Goal: Information Seeking & Learning: Learn about a topic

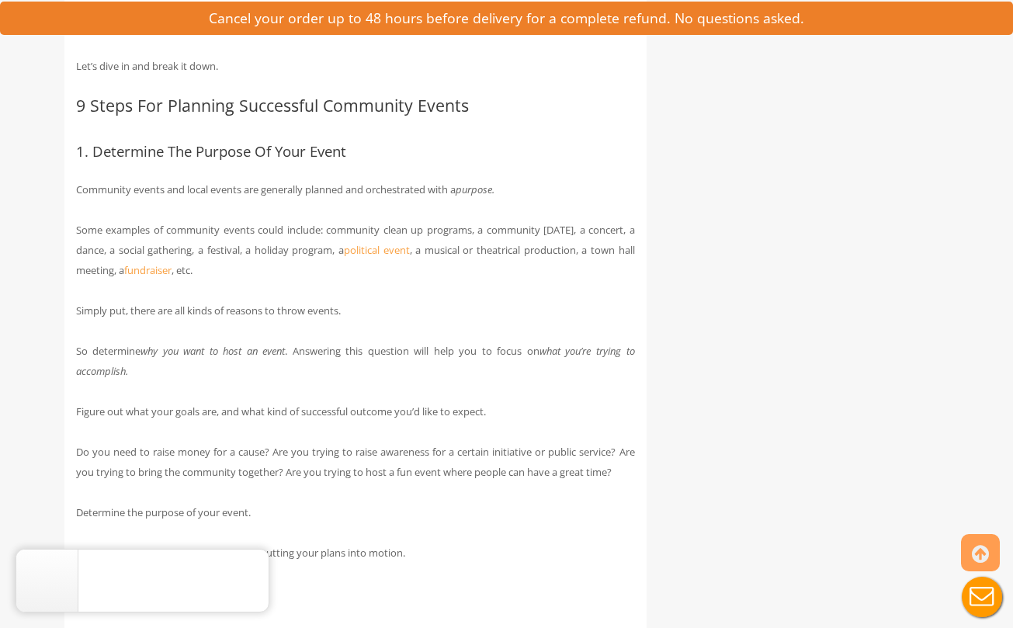
scroll to position [948, 0]
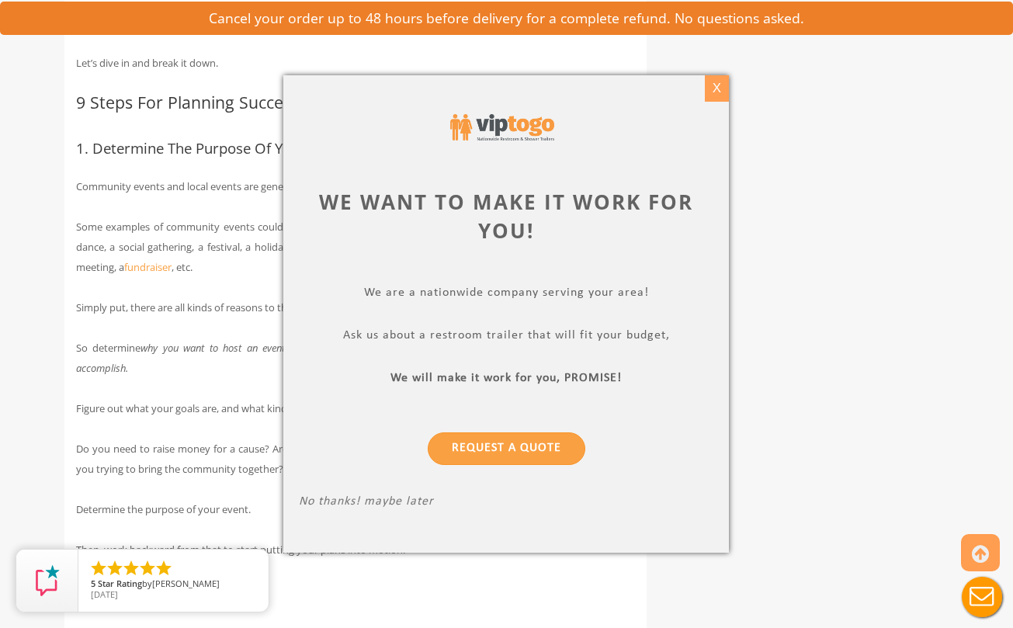
click at [722, 93] on div "X" at bounding box center [717, 88] width 24 height 26
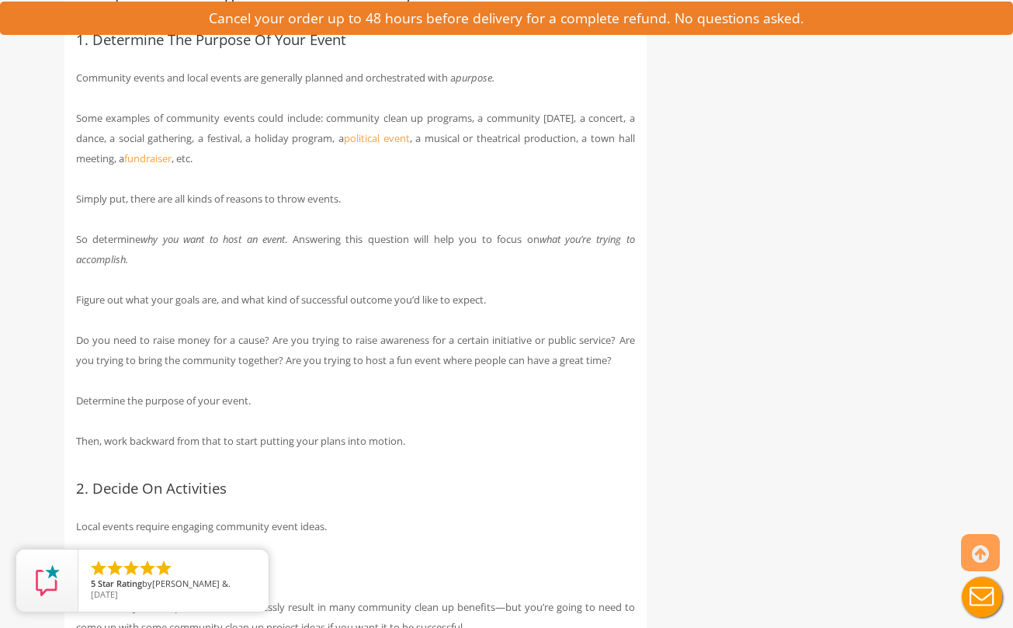
scroll to position [1082, 0]
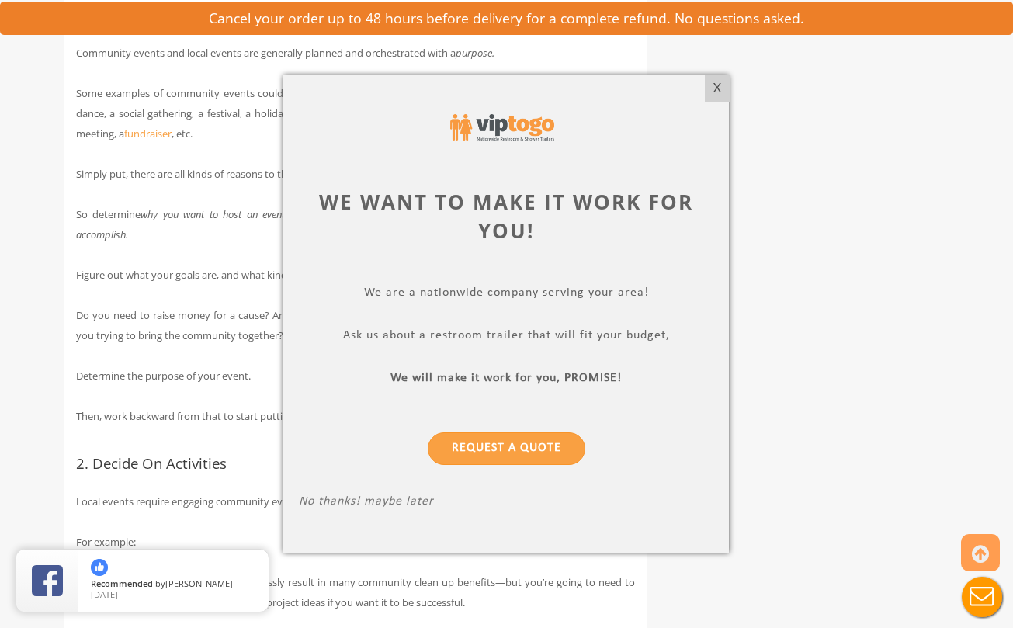
click at [721, 81] on div "X" at bounding box center [717, 88] width 24 height 26
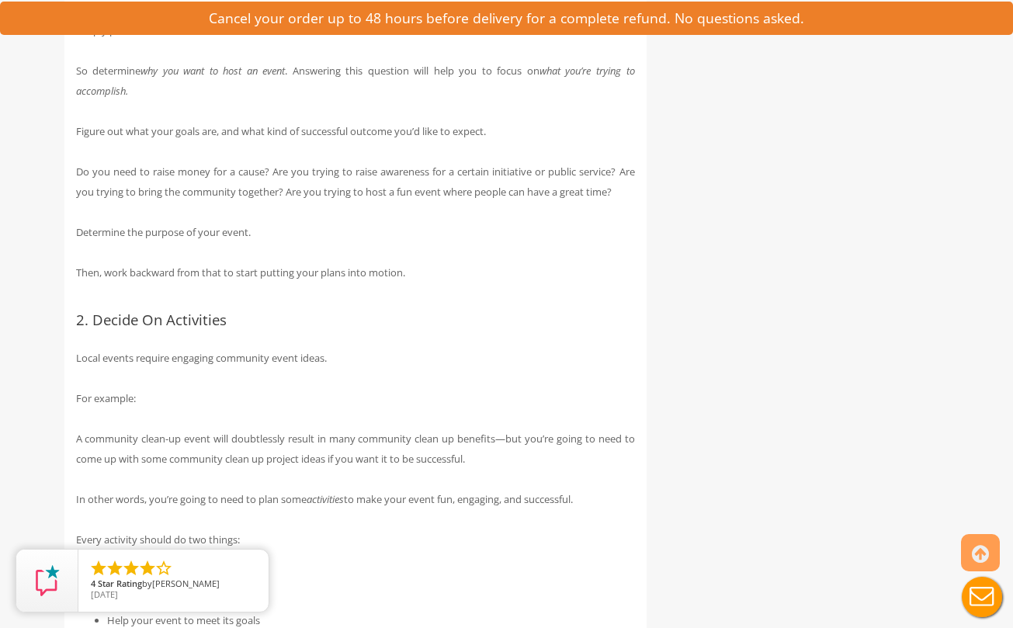
scroll to position [1250, 0]
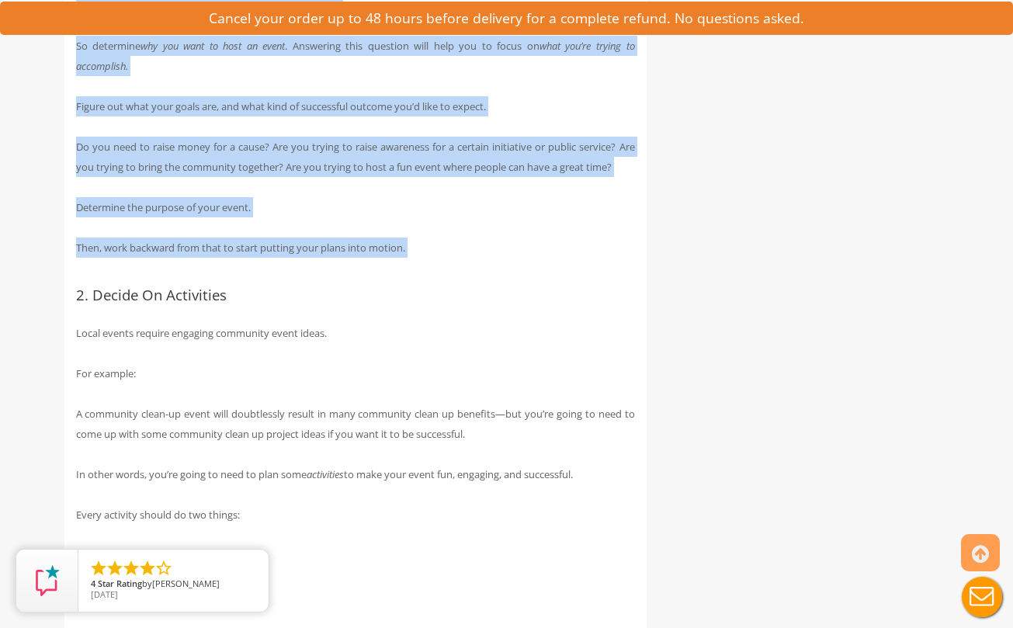
drag, startPoint x: 79, startPoint y: 249, endPoint x: 648, endPoint y: 281, distance: 570.2
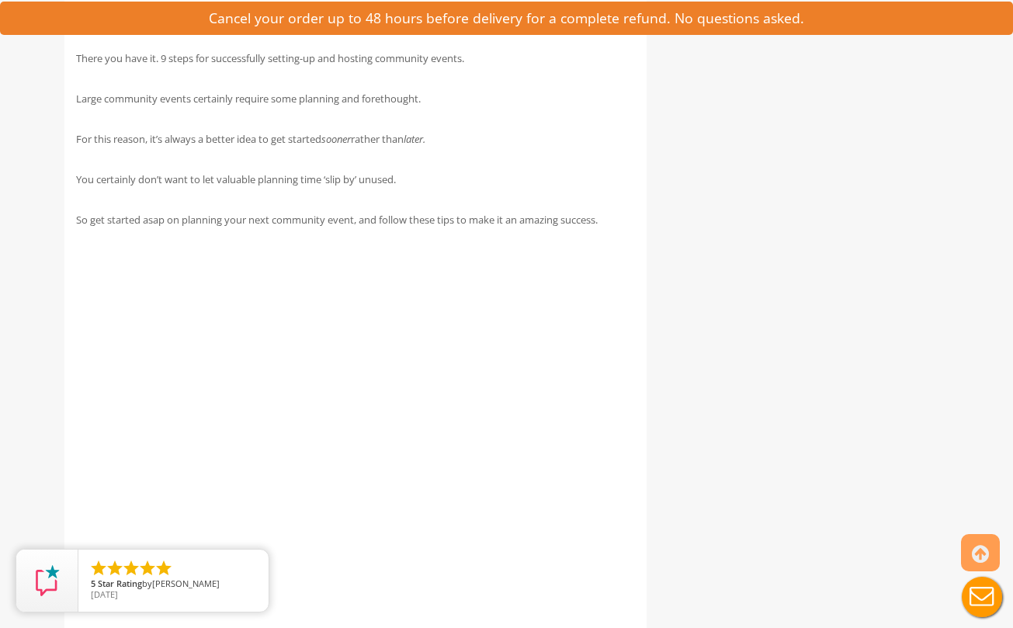
scroll to position [5708, 0]
